Goal: Information Seeking & Learning: Check status

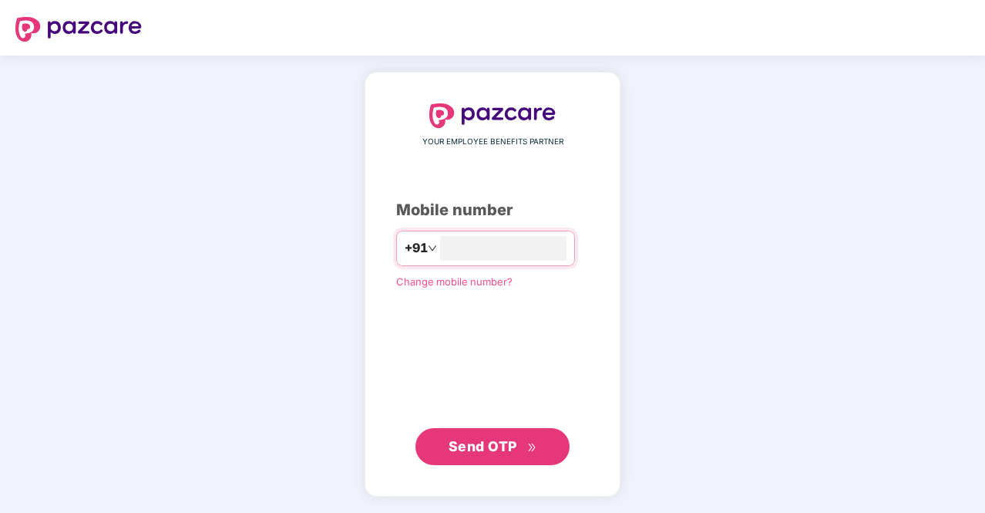
type input "**********"
click at [508, 436] on span "Send OTP" at bounding box center [493, 447] width 89 height 22
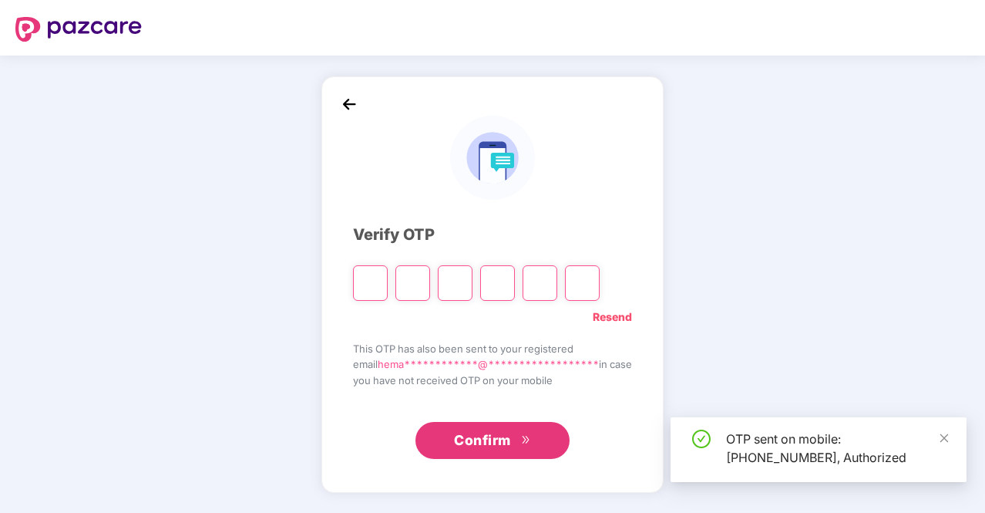
click at [508, 436] on span "Confirm" at bounding box center [482, 440] width 57 height 22
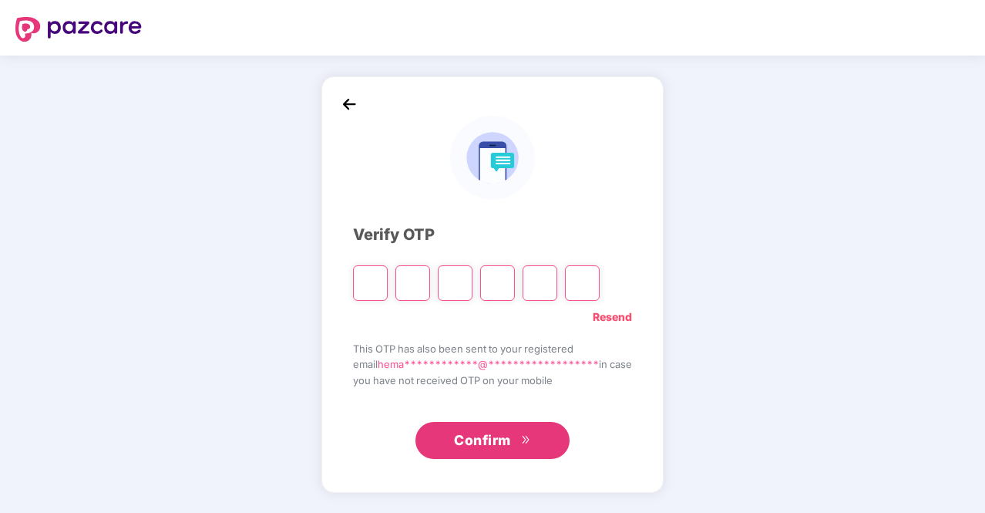
click at [358, 288] on input "Please enter verification code. Digit 1" at bounding box center [370, 282] width 35 height 35
type input "*"
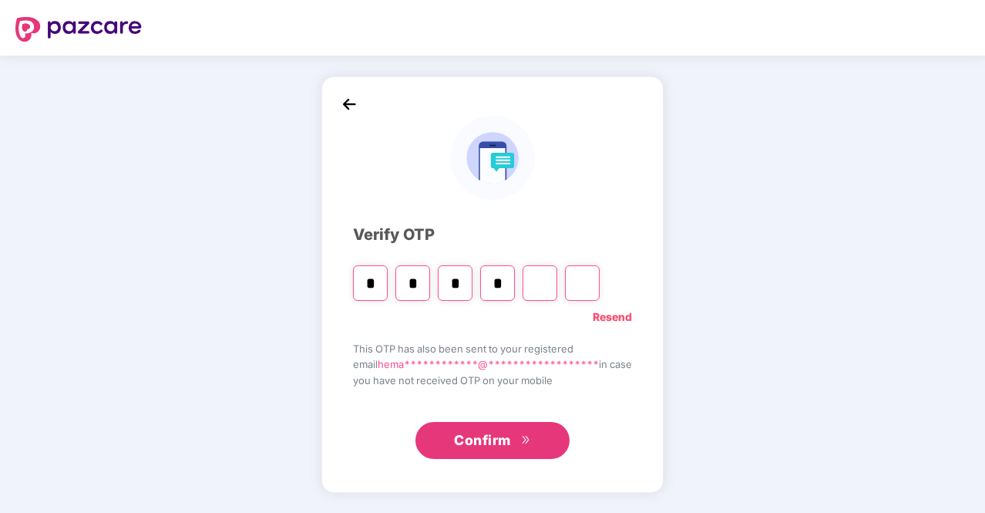
type input "*"
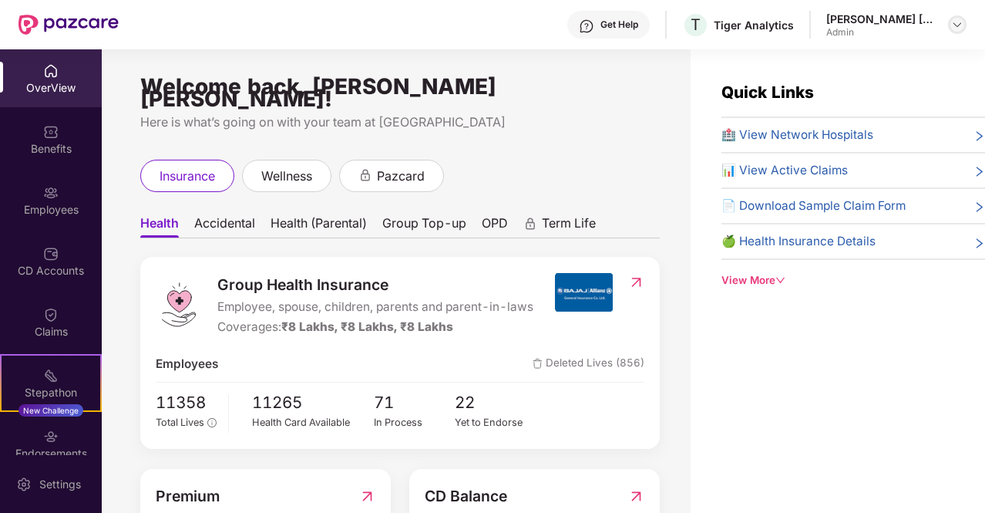
click at [951, 27] on img at bounding box center [957, 25] width 12 height 12
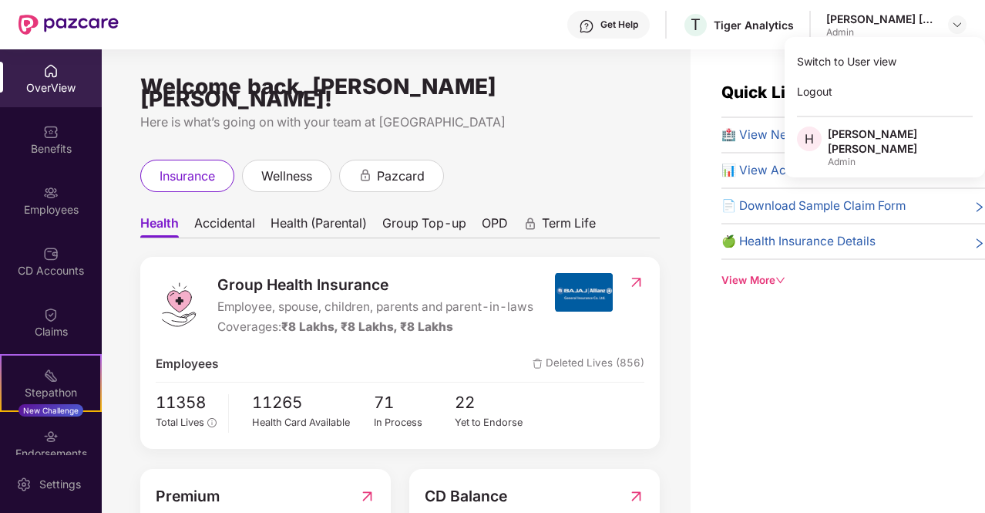
click at [857, 136] on div "[PERSON_NAME] [PERSON_NAME]" at bounding box center [900, 140] width 145 height 29
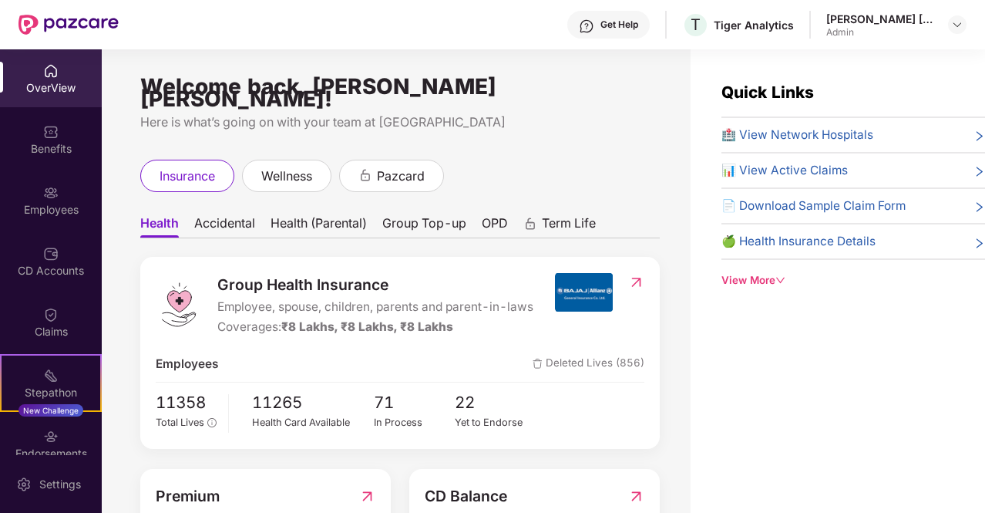
click at [51, 96] on div "OverView" at bounding box center [51, 78] width 102 height 58
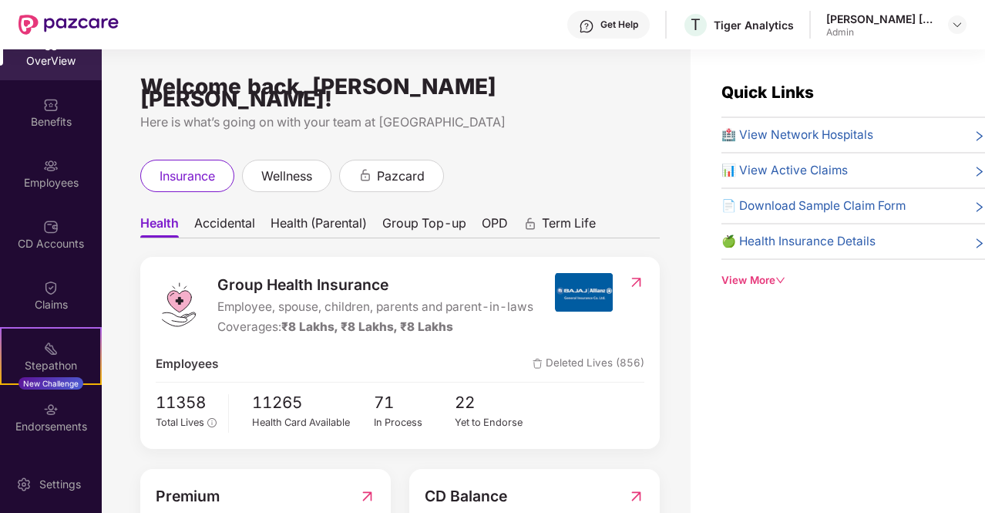
scroll to position [31, 0]
click at [769, 443] on div "Quick Links 🏥 View Network Hospitals 📊 View Active Claims 📄 Download Sample Cla…" at bounding box center [838, 305] width 295 height 513
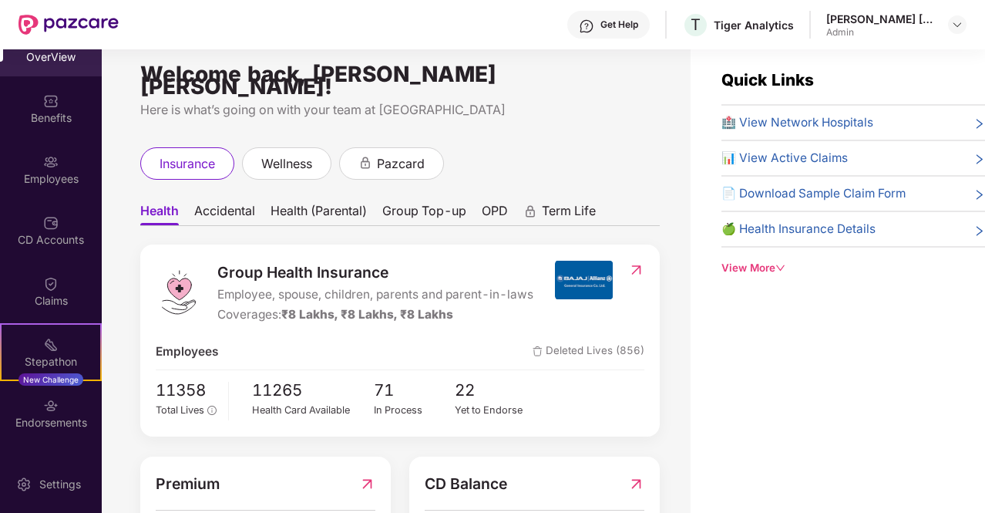
scroll to position [0, 0]
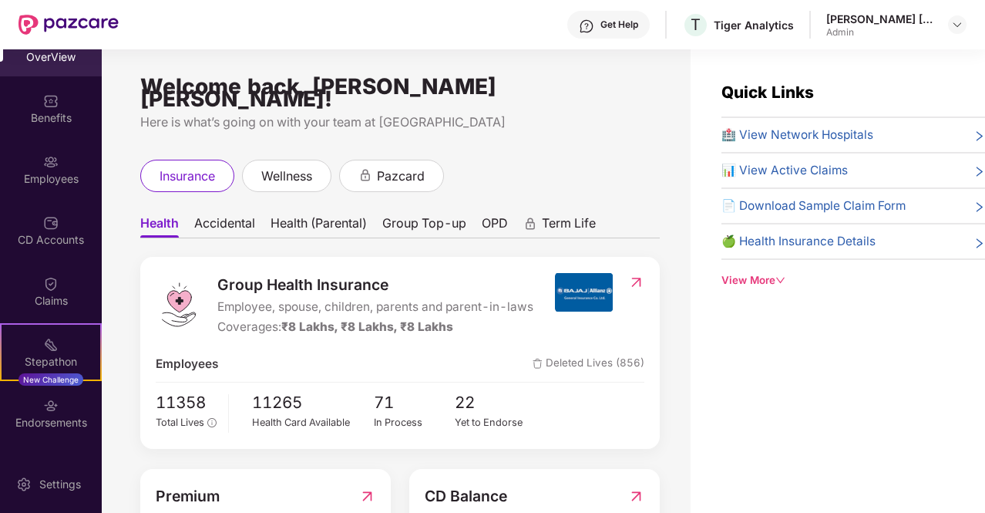
click at [159, 215] on span "Health" at bounding box center [159, 226] width 39 height 22
click at [37, 295] on div "Claims" at bounding box center [51, 300] width 102 height 15
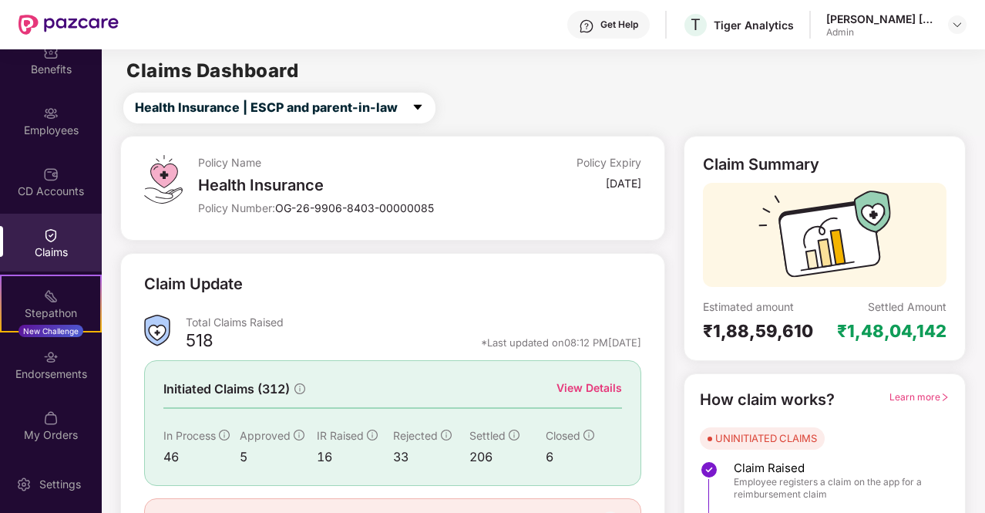
scroll to position [81, 0]
click at [968, 180] on div "Claim Summary Estimated amount ₹1,88,59,610 Settled Amount ₹1,48,04,142 How cla…" at bounding box center [825, 370] width 301 height 468
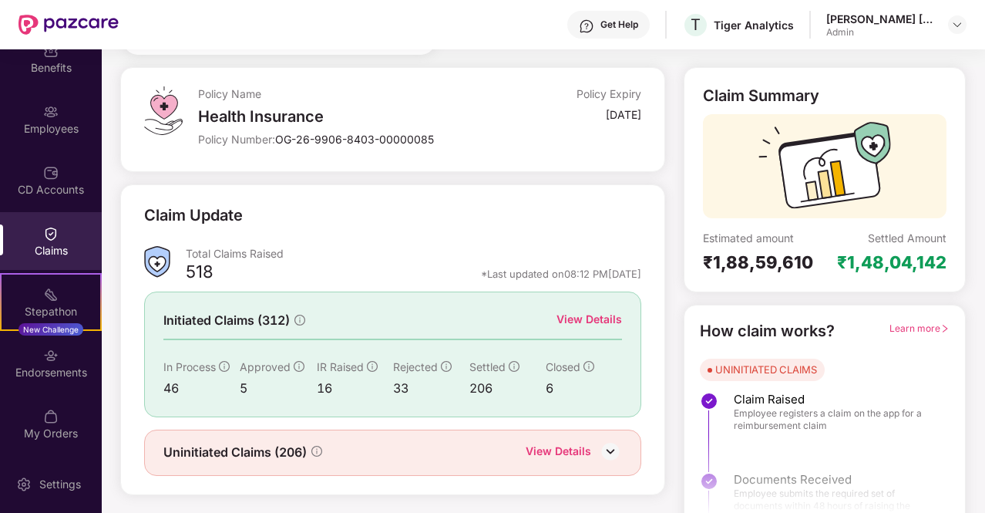
scroll to position [89, 0]
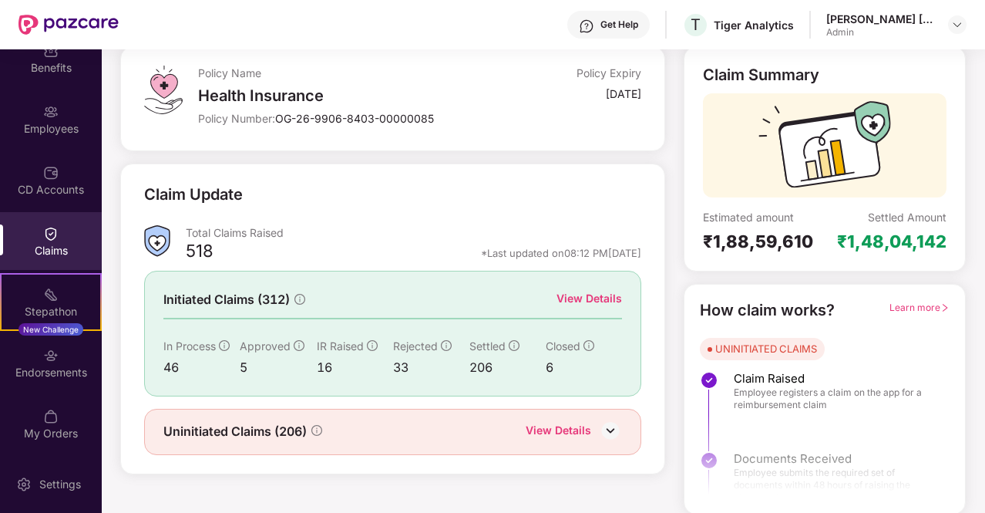
click at [598, 433] on div "View Details" at bounding box center [574, 432] width 96 height 20
click at [609, 423] on img at bounding box center [610, 430] width 23 height 23
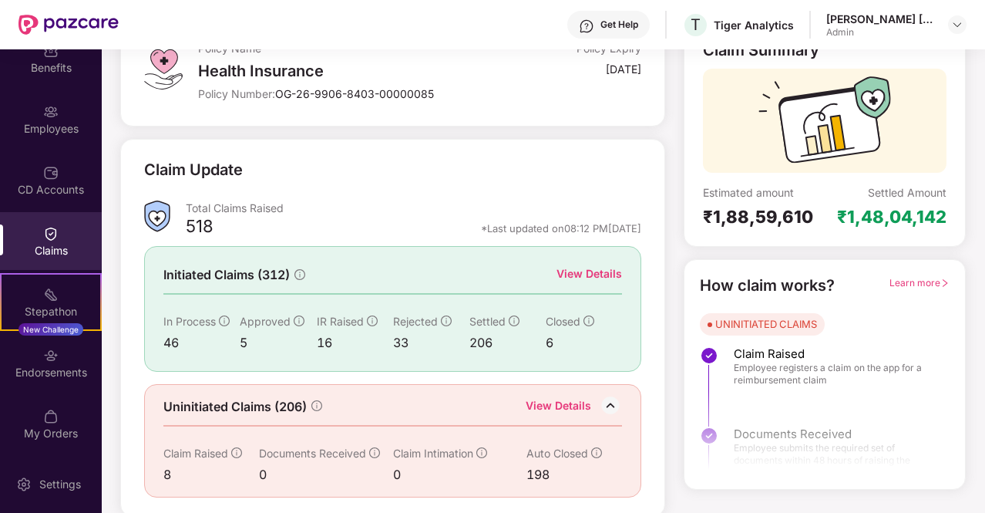
scroll to position [83, 0]
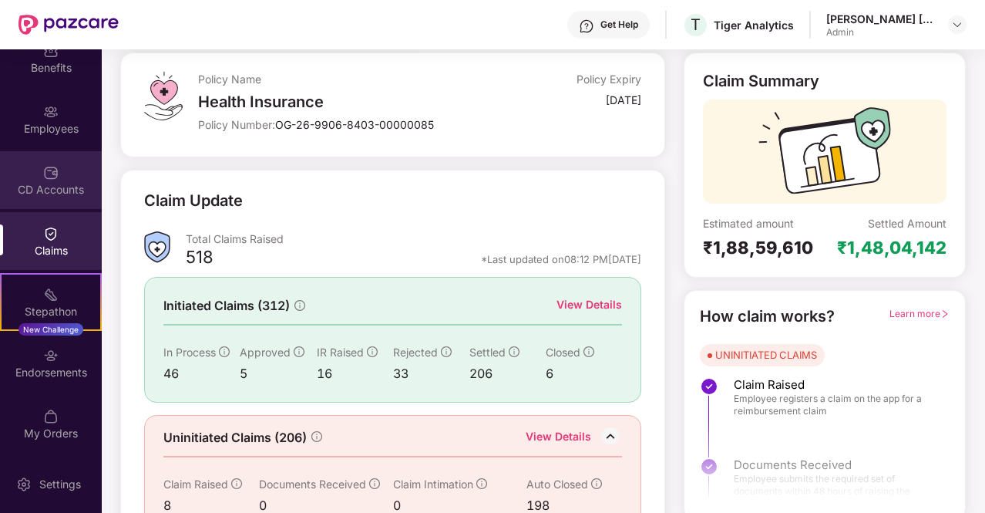
click at [54, 179] on img at bounding box center [50, 172] width 15 height 15
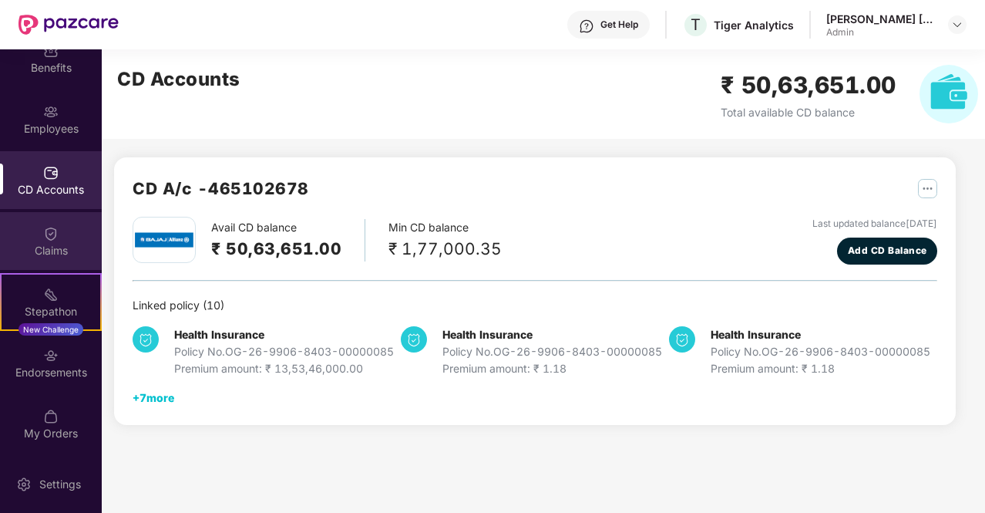
click at [64, 240] on div "Claims" at bounding box center [51, 241] width 102 height 58
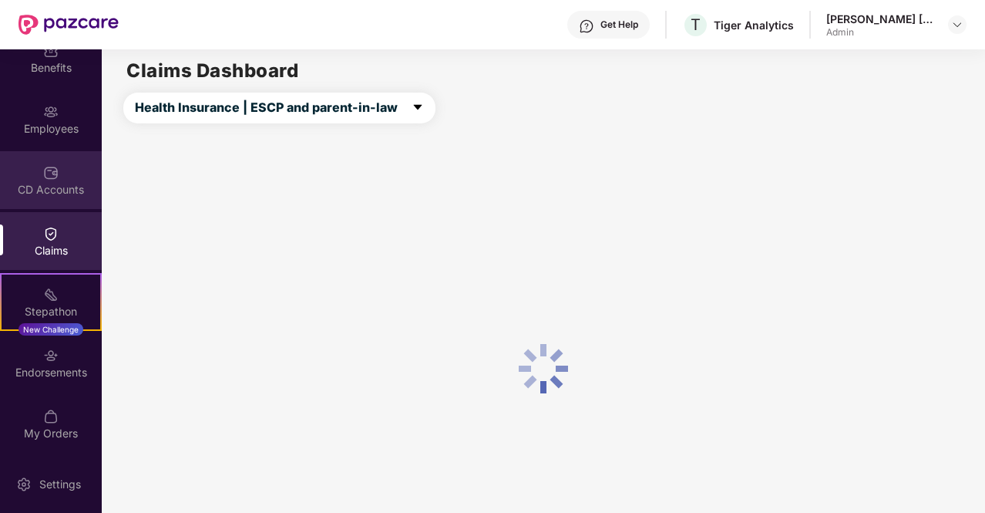
click at [59, 183] on div "CD Accounts" at bounding box center [51, 189] width 102 height 15
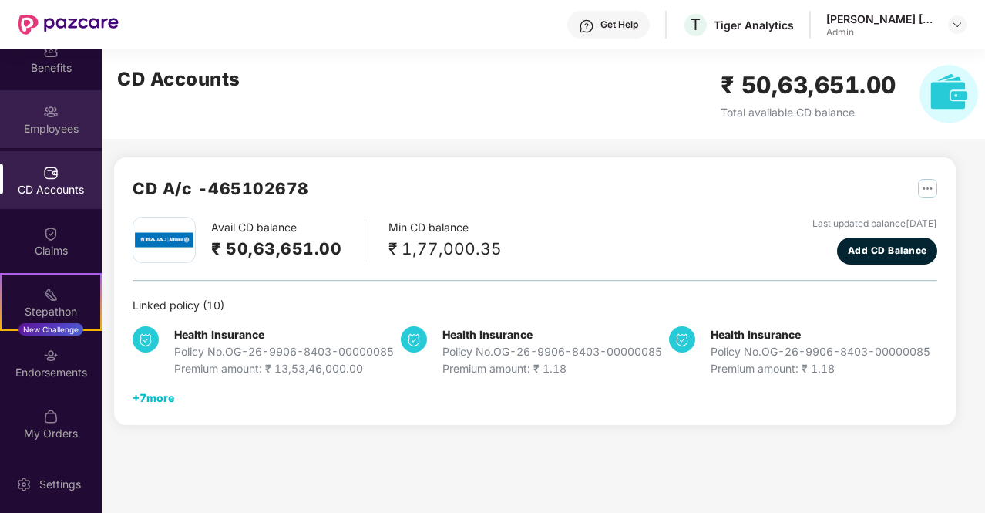
click at [56, 131] on div "Employees" at bounding box center [51, 128] width 102 height 15
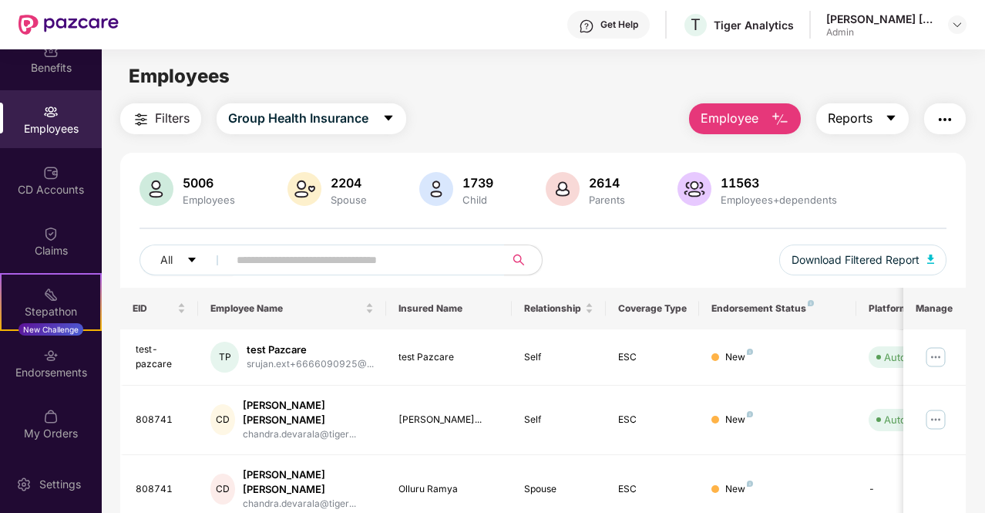
click at [892, 118] on icon "caret-down" at bounding box center [891, 118] width 8 height 5
